Goal: Task Accomplishment & Management: Manage account settings

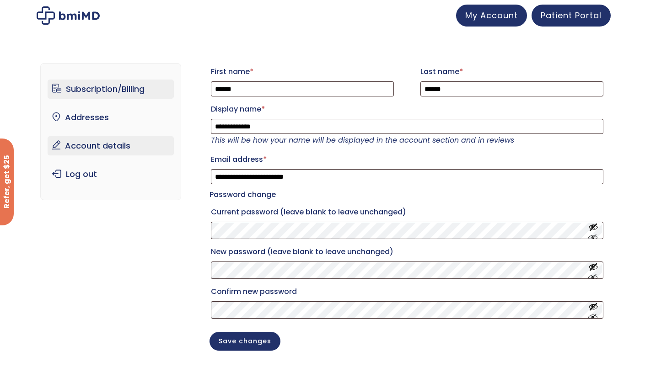
click at [115, 90] on link "Subscription/Billing" at bounding box center [111, 89] width 127 height 19
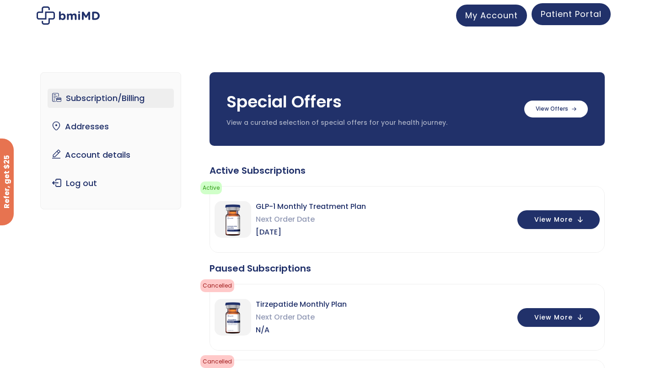
click at [567, 25] on link "Patient Portal" at bounding box center [571, 14] width 79 height 22
